Goal: Task Accomplishment & Management: Manage account settings

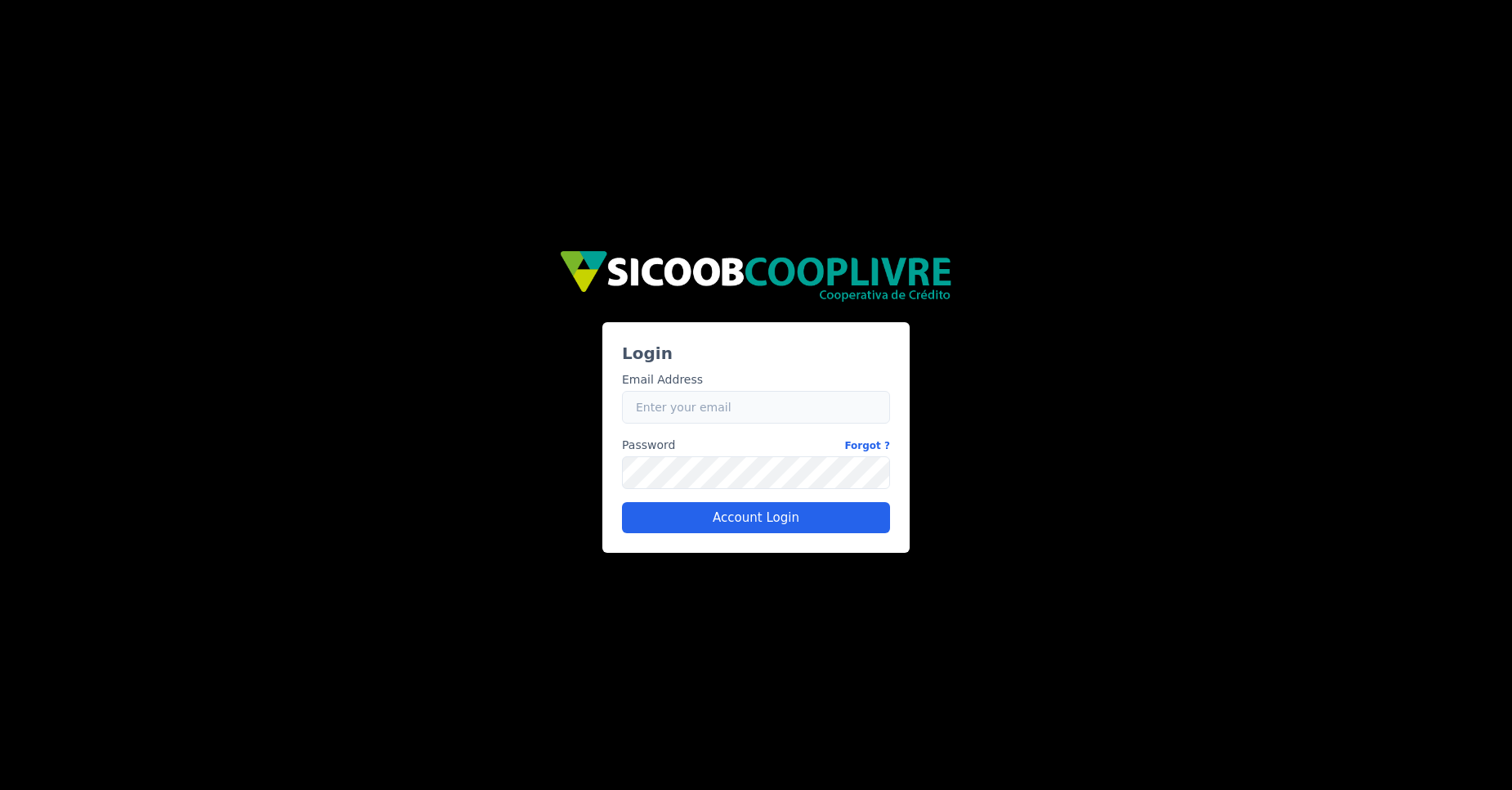
click at [650, 412] on input "Email" at bounding box center [756, 407] width 268 height 33
type input "[EMAIL_ADDRESS][DOMAIN_NAME]"
click at [734, 519] on button "Account Login" at bounding box center [756, 517] width 268 height 31
click at [672, 507] on button "Account Login" at bounding box center [756, 517] width 268 height 31
click at [672, 397] on input "Email" at bounding box center [756, 407] width 268 height 33
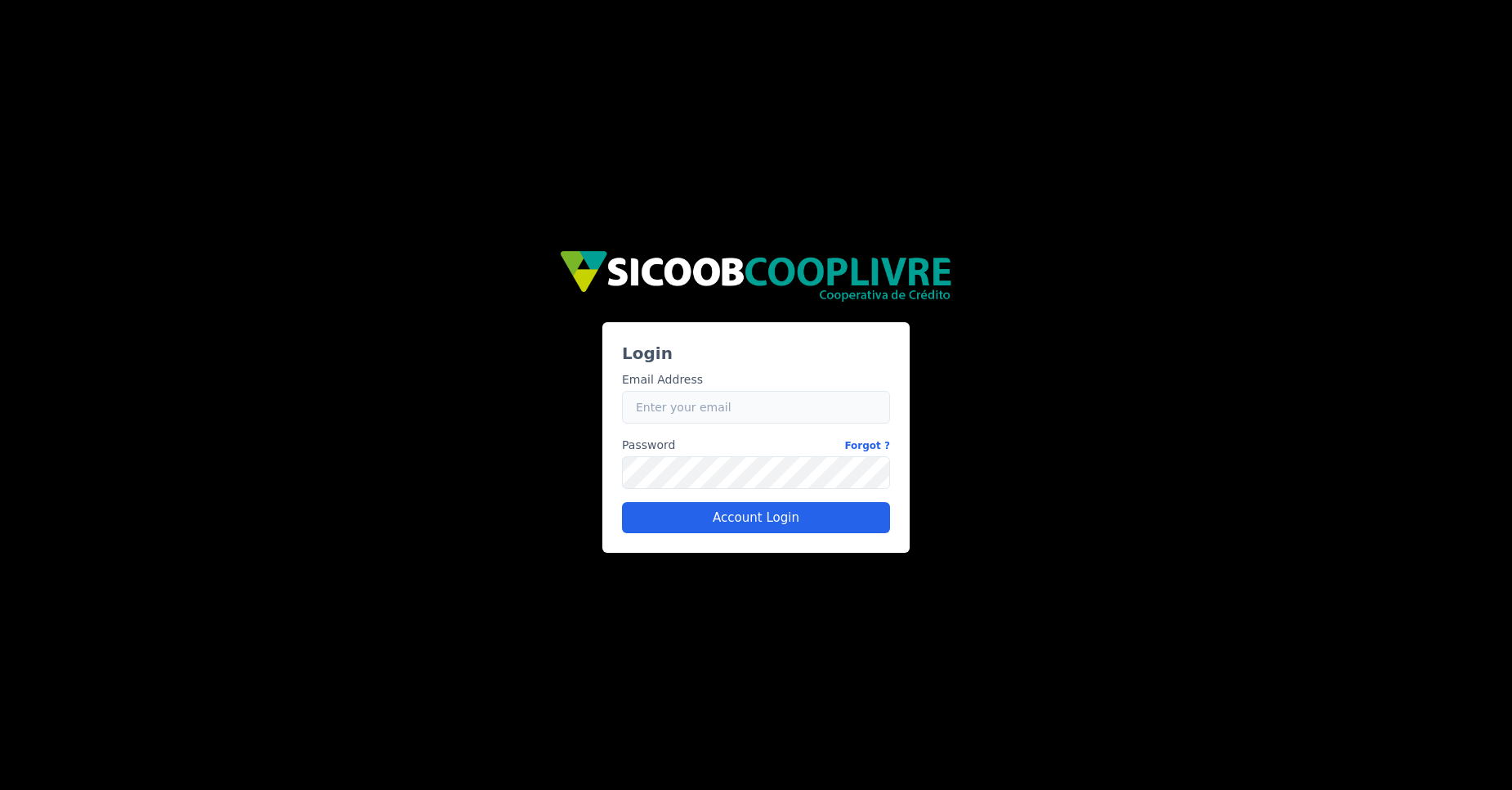
type input "[EMAIL_ADDRESS][DOMAIN_NAME]"
click at [230, 391] on div "a1d98a76-6e38-4c69-a07c-138c11a0e8bd Login Email Address Email davi.sakamoto@fl…" at bounding box center [756, 395] width 1512 height 790
click at [681, 512] on button "Account Login" at bounding box center [756, 517] width 268 height 31
click at [177, 567] on div "a1d98a76-6e38-4c69-a07c-138c11a0e8bd Login Email Address Email davi.sakamoto@fl…" at bounding box center [756, 395] width 1512 height 790
click at [731, 528] on button "Account Login" at bounding box center [756, 517] width 268 height 31
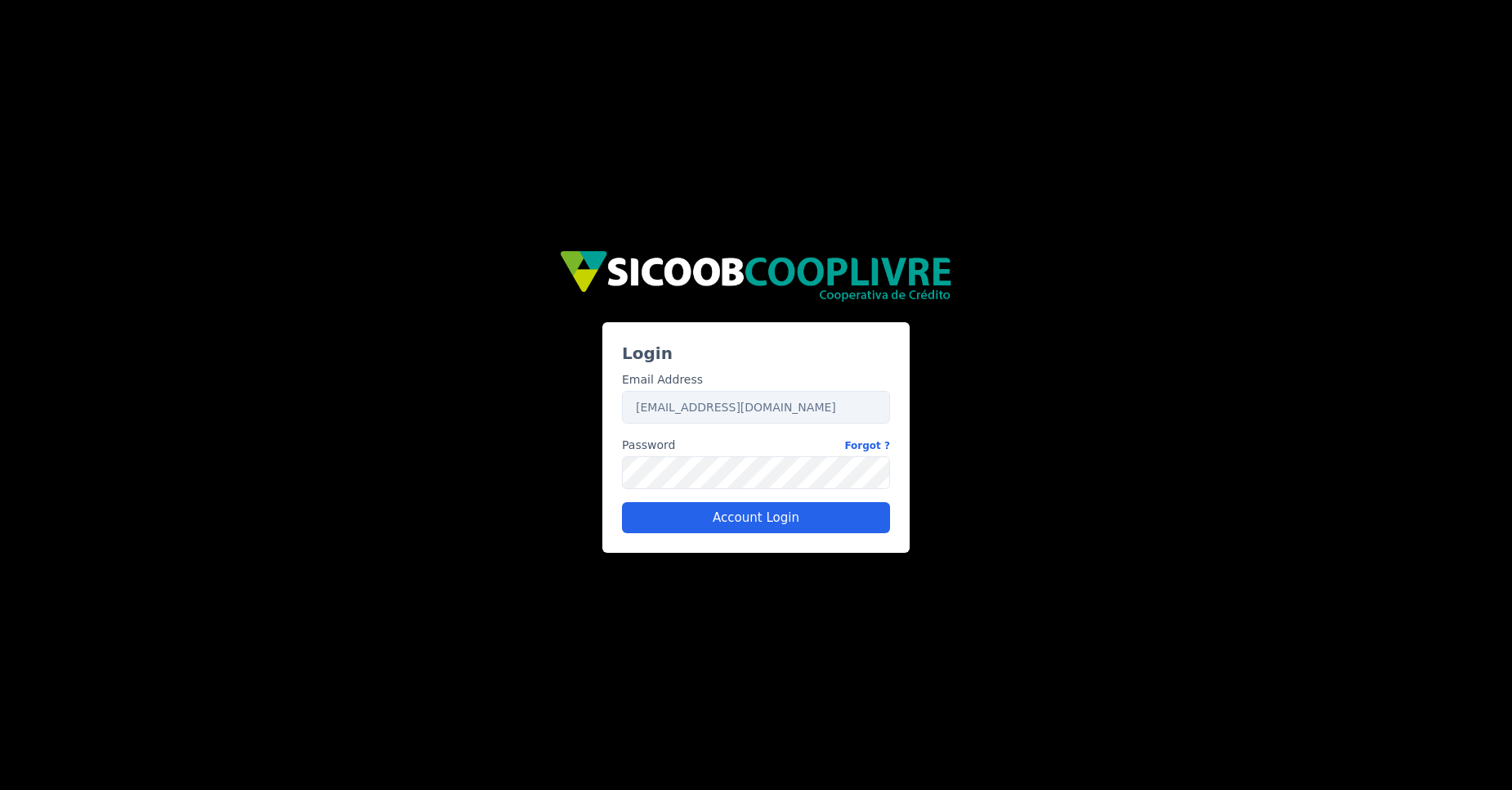
click at [213, 337] on div "a1d98a76-6e38-4c69-a07c-138c11a0e8bd Login Email Address Email davi.sakamoto@fl…" at bounding box center [756, 395] width 1512 height 790
click at [642, 407] on input "Email" at bounding box center [756, 407] width 268 height 33
type input "[EMAIL_ADDRESS][DOMAIN_NAME]"
click at [757, 521] on button "Account Login" at bounding box center [756, 517] width 268 height 31
click at [713, 520] on button "Account Login" at bounding box center [756, 517] width 268 height 31
